Goal: Information Seeking & Learning: Learn about a topic

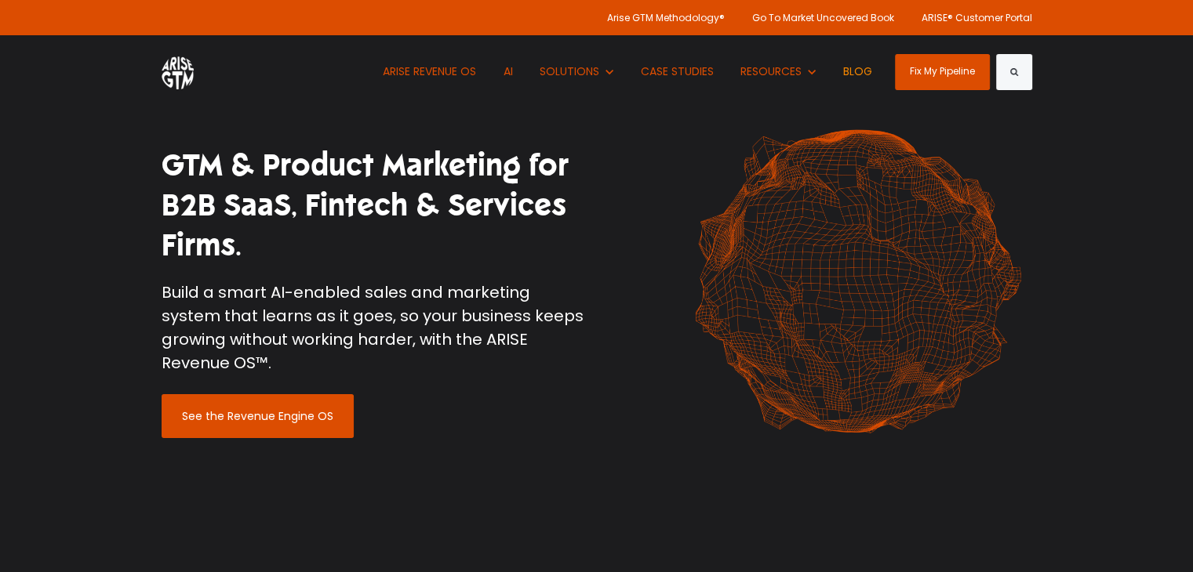
click at [863, 77] on link "BLOG" at bounding box center [857, 71] width 53 height 73
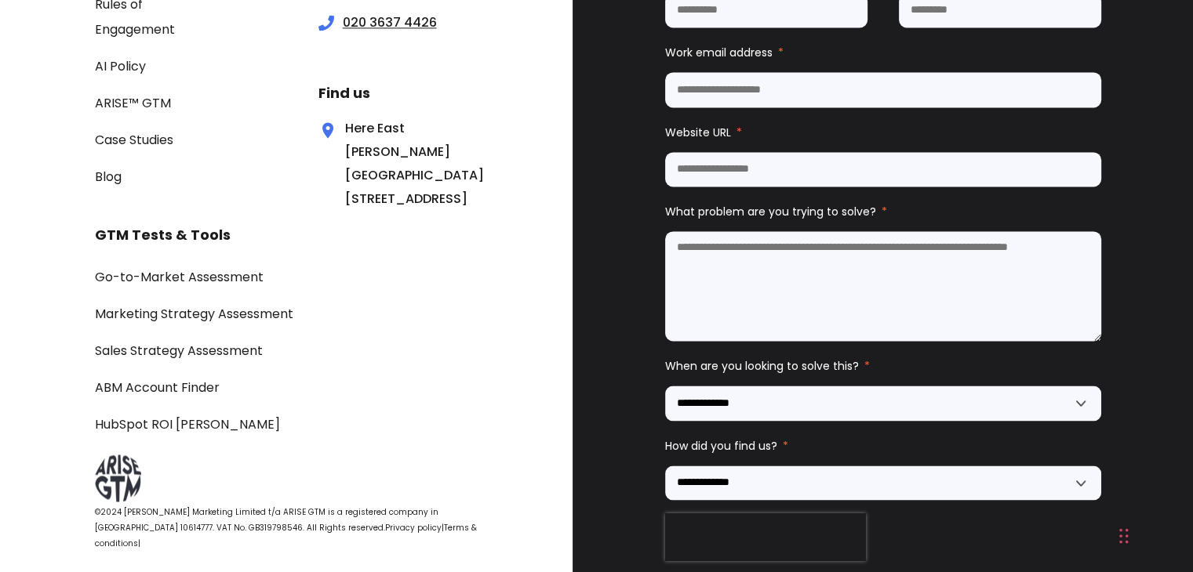
scroll to position [2503, 0]
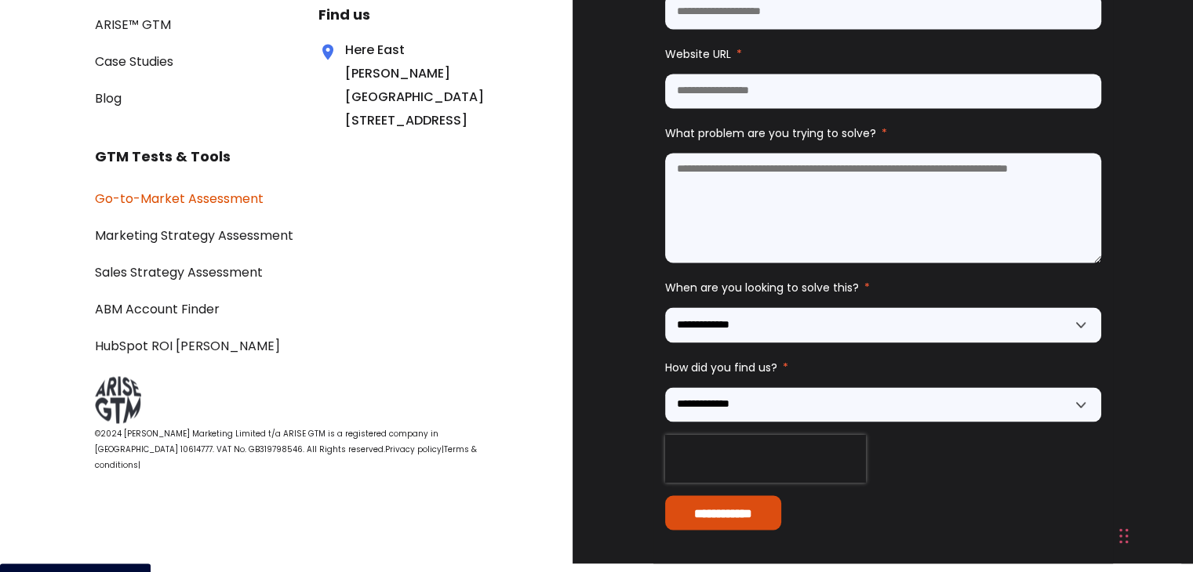
click at [248, 208] on link "Go-to-Market Assessment" at bounding box center [179, 199] width 169 height 18
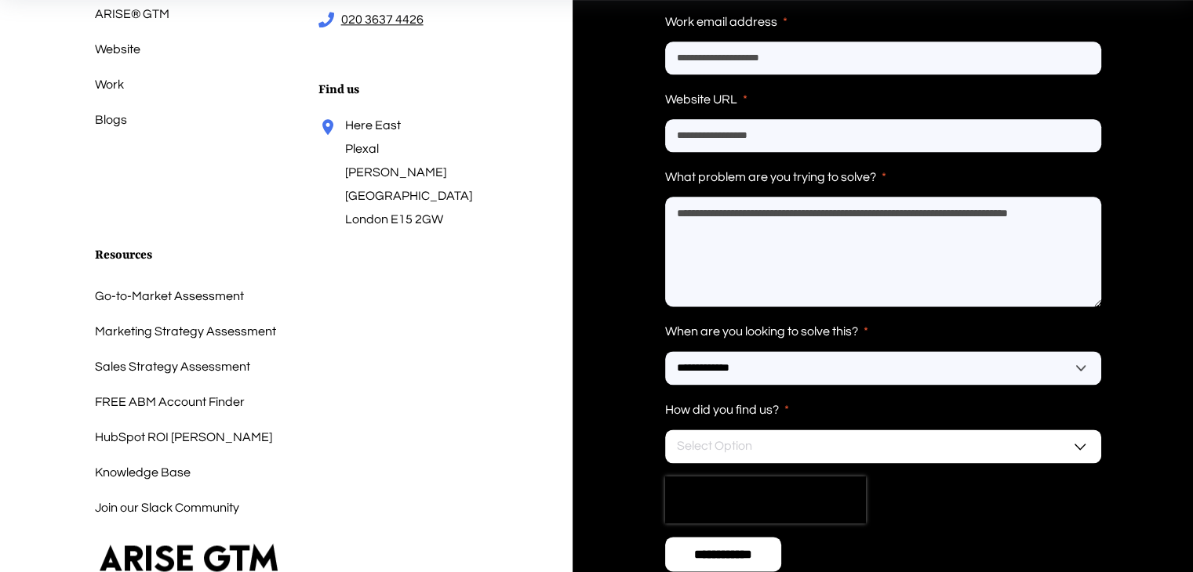
scroll to position [2108, 0]
